Goal: Navigation & Orientation: Find specific page/section

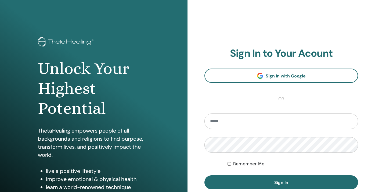
click at [272, 64] on section "Sign In to Your Acount Sign In with Google or Remember Me Sign In" at bounding box center [281, 118] width 154 height 142
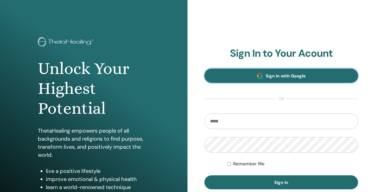
click at [272, 76] on span "Sign In with Google" at bounding box center [285, 76] width 40 height 6
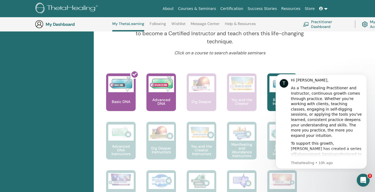
scroll to position [197, 0]
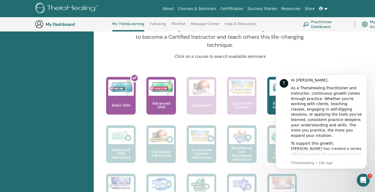
click at [292, 58] on p "Click on a course to search available seminars" at bounding box center [219, 56] width 192 height 6
click at [339, 60] on div at bounding box center [330, 58] width 20 height 11
click at [366, 76] on icon "Dismiss notification" at bounding box center [365, 75] width 3 height 3
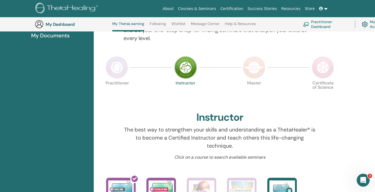
scroll to position [0, 0]
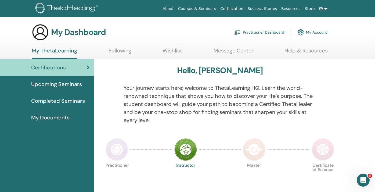
click at [49, 101] on span "Completed Seminars" at bounding box center [58, 101] width 54 height 8
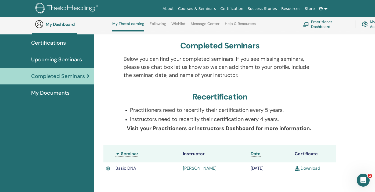
scroll to position [39, 0]
click at [58, 91] on span "My Documents" at bounding box center [50, 93] width 38 height 8
